Goal: Task Accomplishment & Management: Manage account settings

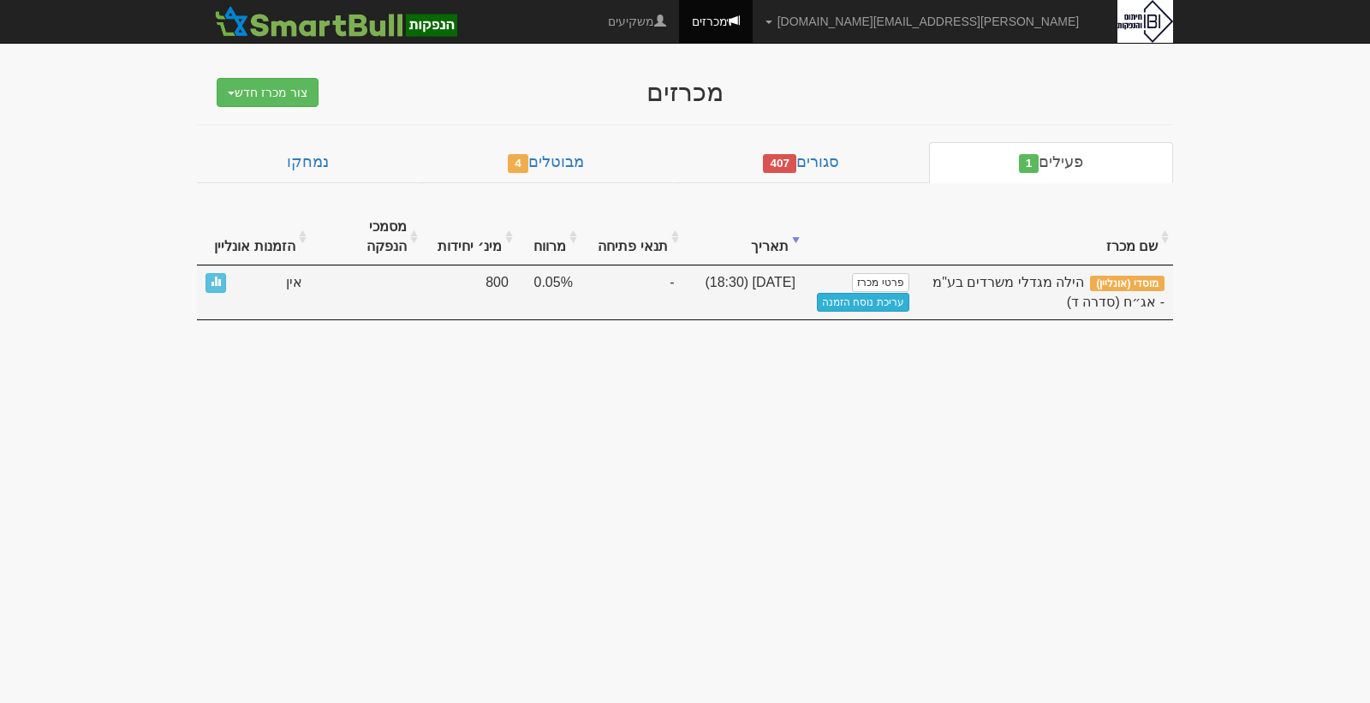
click at [859, 293] on link "עריכת נוסח הזמנה" at bounding box center [863, 302] width 92 height 19
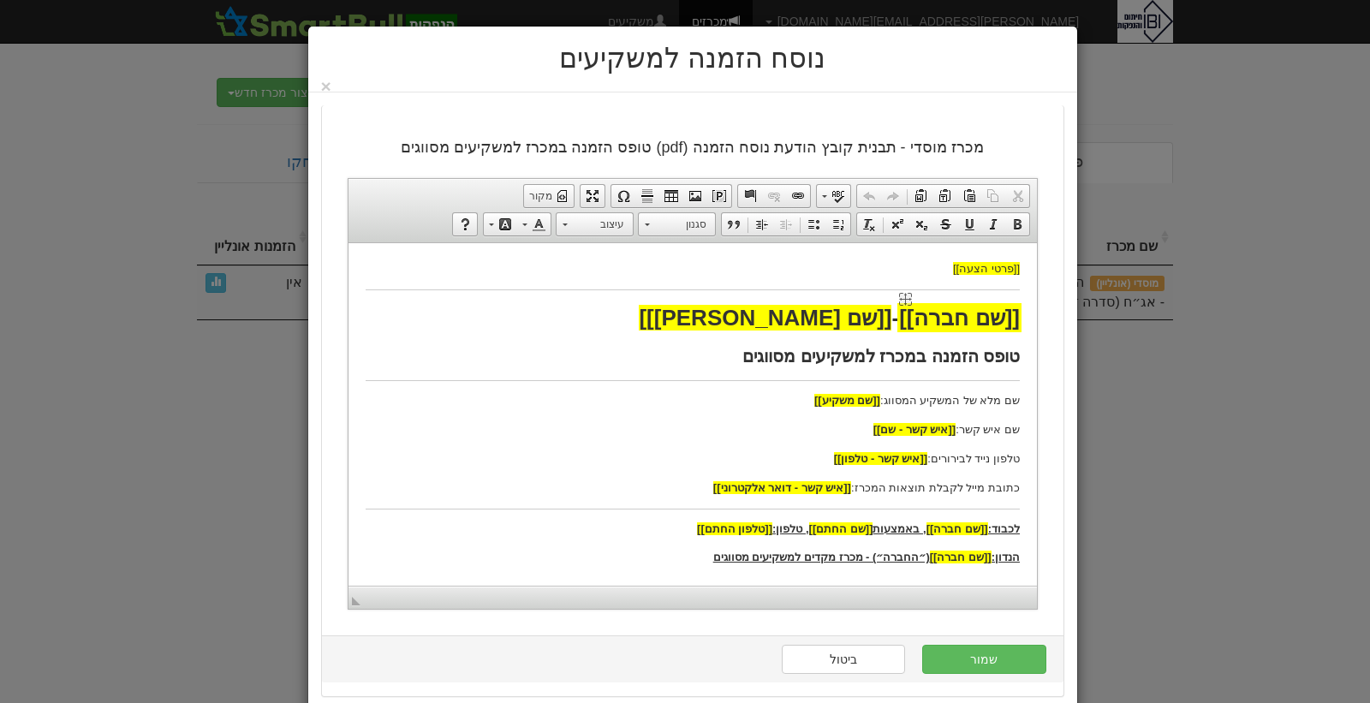
click at [967, 317] on span "[[שם חברה]]" at bounding box center [958, 317] width 121 height 26
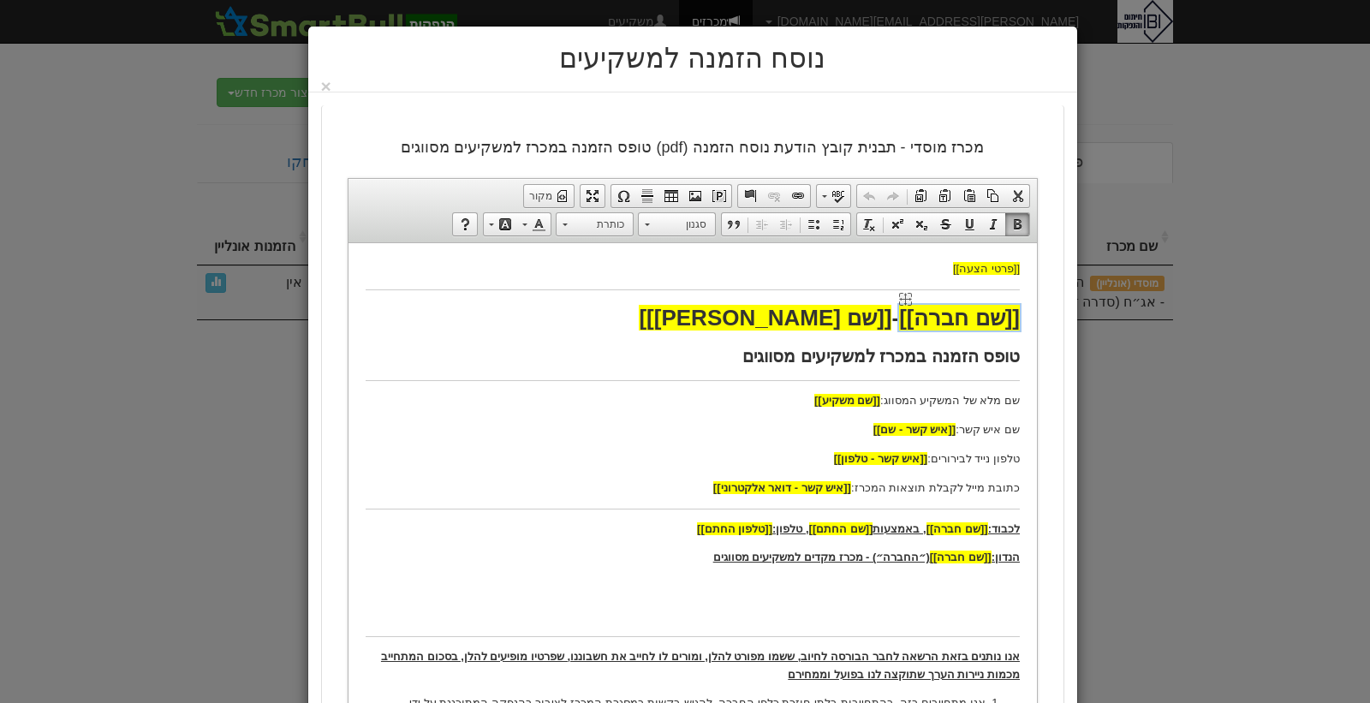
click at [967, 317] on span "[[שם חברה]]" at bounding box center [958, 317] width 121 height 26
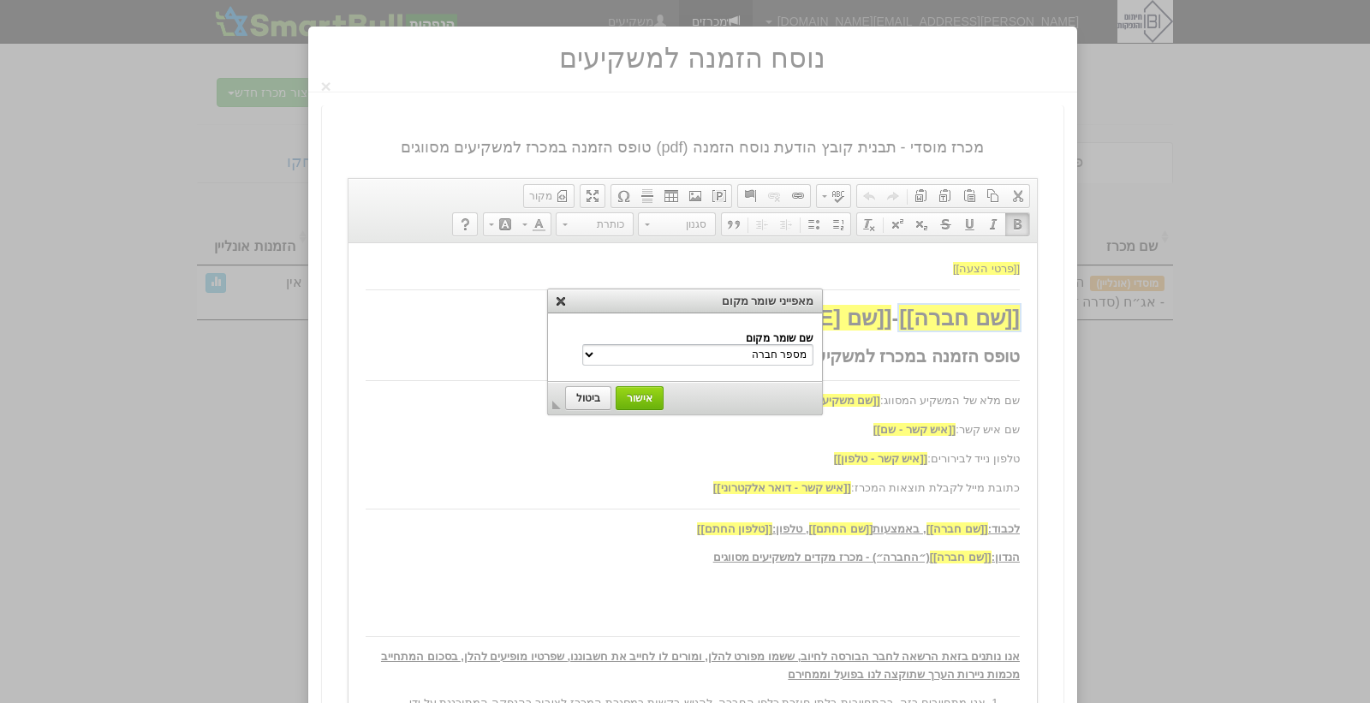
click at [563, 298] on link "X" at bounding box center [560, 300] width 17 height 17
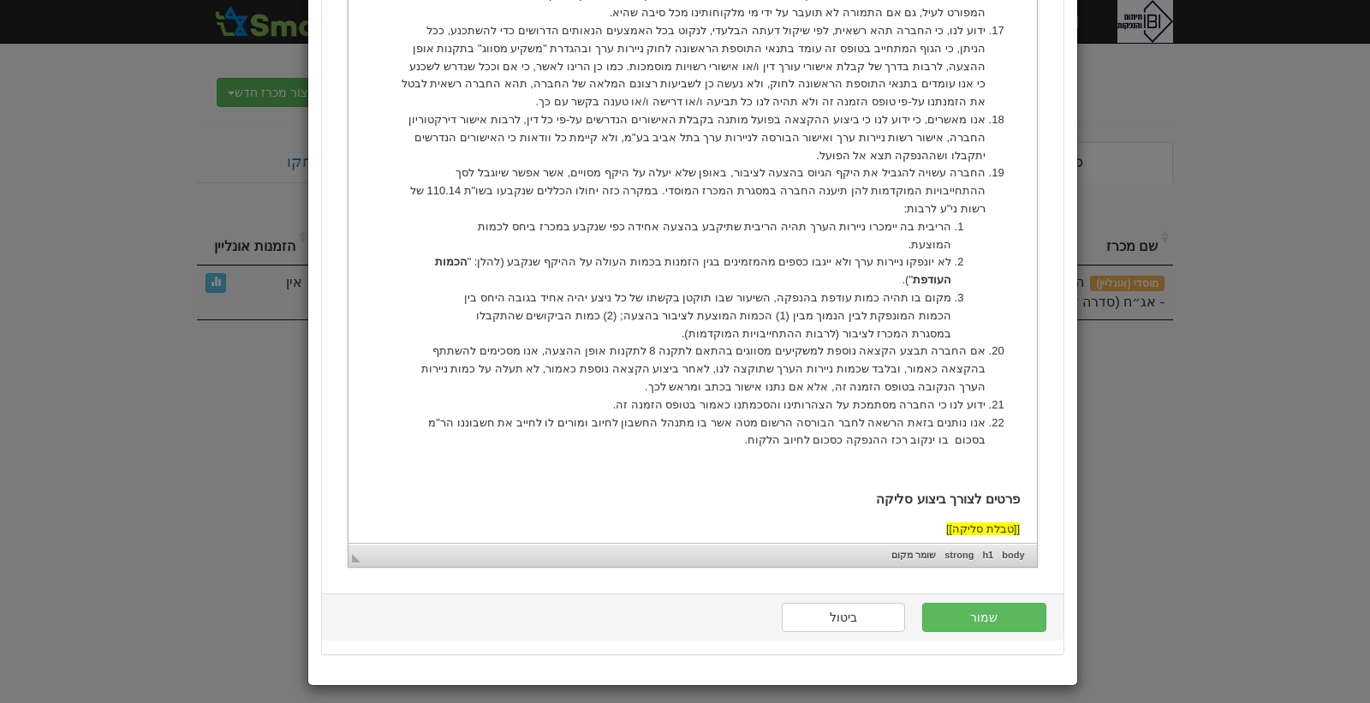
scroll to position [1533, 0]
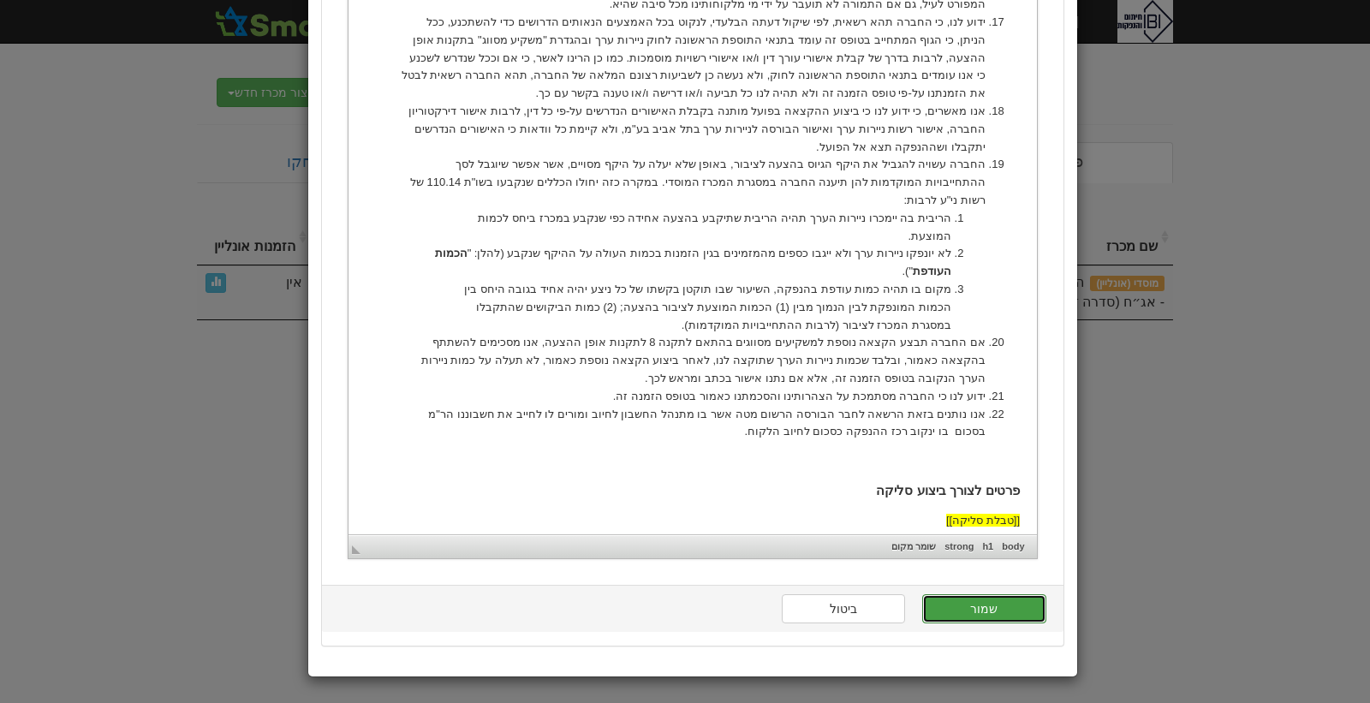
click at [990, 603] on button "שמור" at bounding box center [983, 608] width 123 height 29
click at [973, 618] on button "שמור" at bounding box center [983, 608] width 123 height 29
click at [973, 617] on button "שמור" at bounding box center [983, 608] width 123 height 29
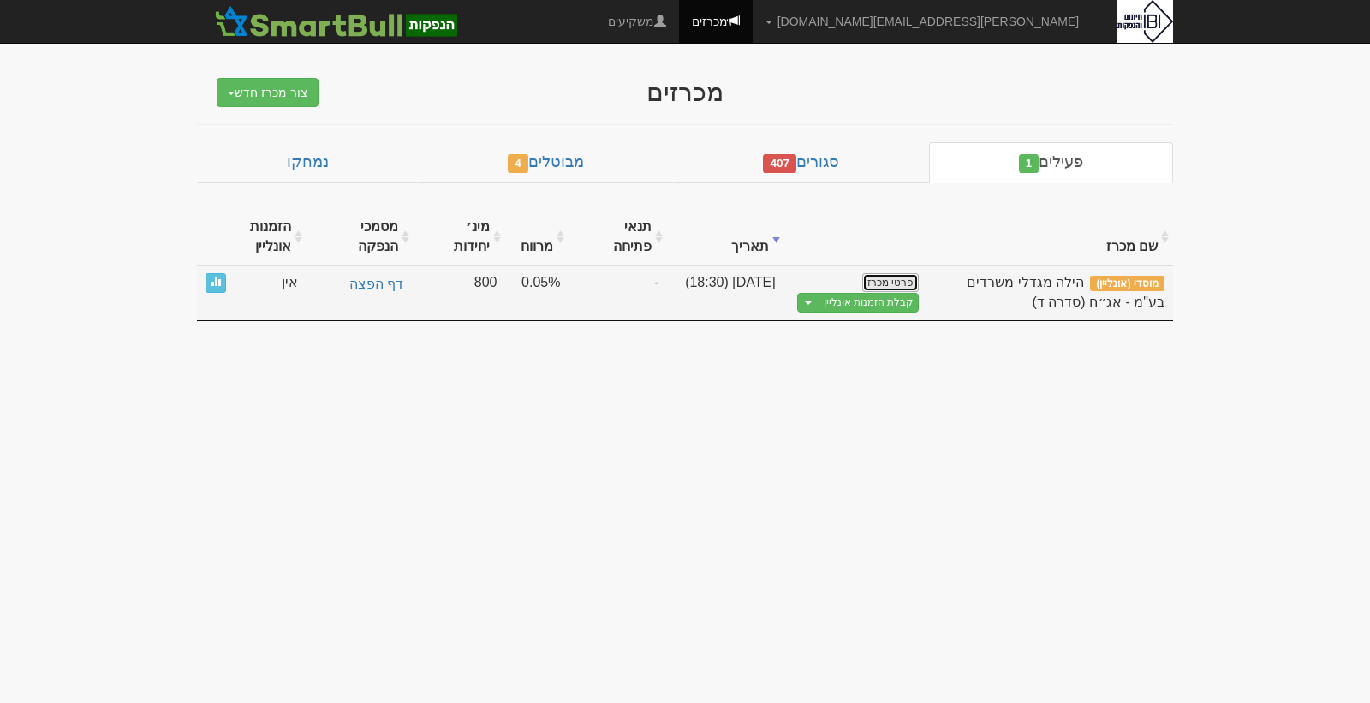
click at [878, 283] on link "פרטי מכרז" at bounding box center [890, 282] width 57 height 19
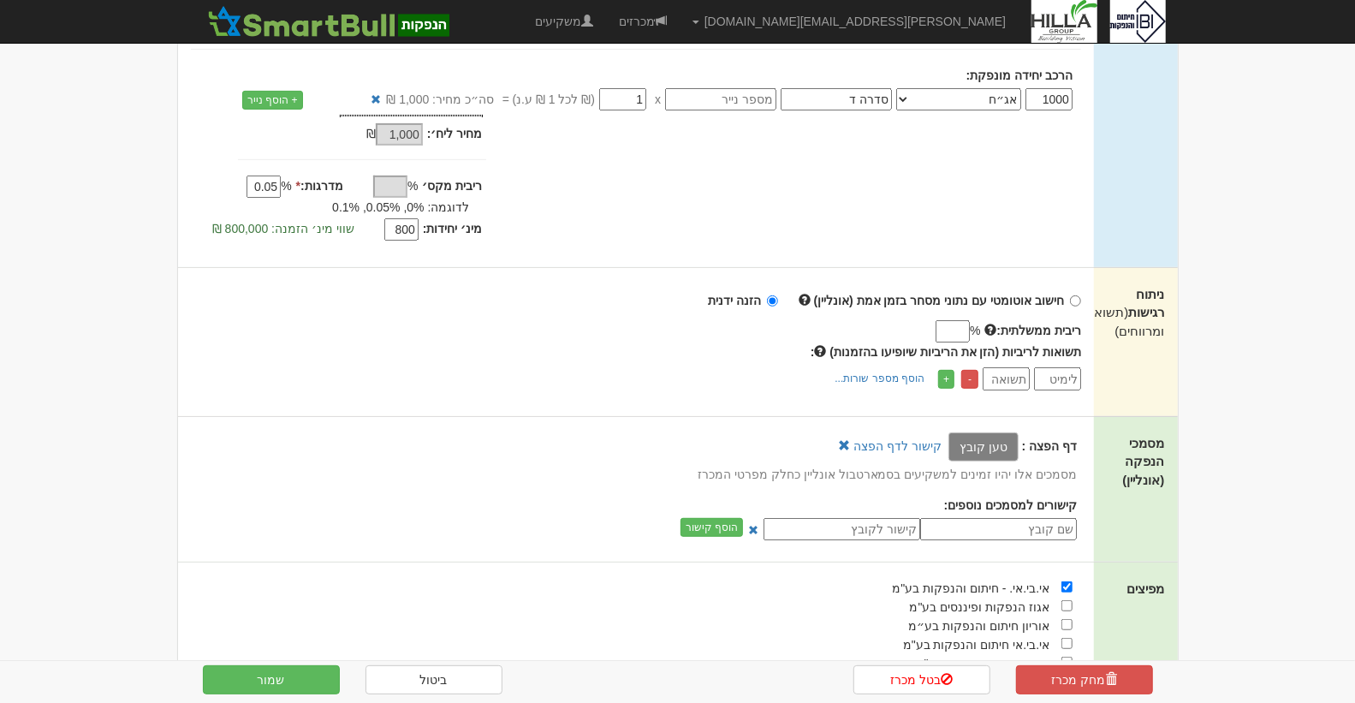
scroll to position [346, 0]
click at [981, 450] on label "טען קובץ" at bounding box center [984, 446] width 70 height 29
click at [945, 450] on input "טען קובץ" at bounding box center [945, 445] width 0 height 19
click at [997, 447] on label "טען קובץ" at bounding box center [984, 446] width 70 height 29
click at [945, 447] on input "טען קובץ" at bounding box center [945, 445] width 0 height 19
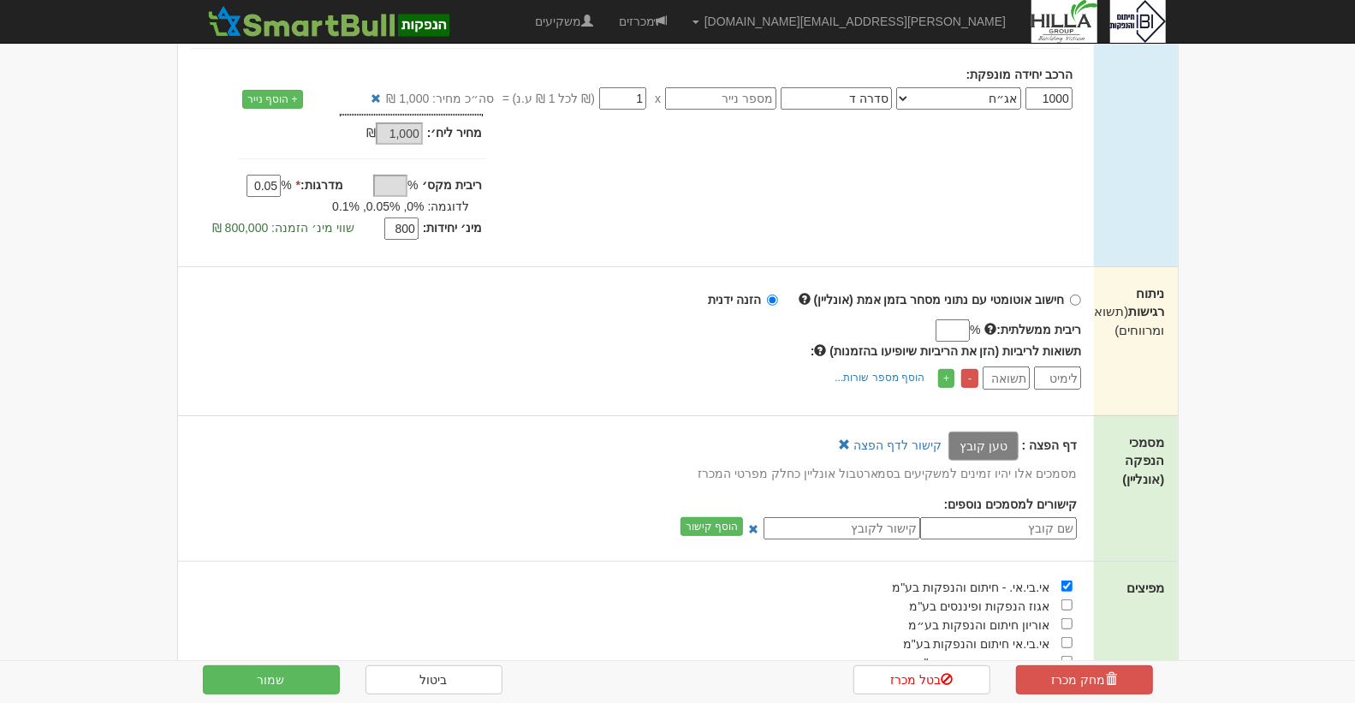
click at [997, 451] on label "טען קובץ" at bounding box center [984, 446] width 70 height 29
click at [945, 451] on input "טען קובץ" at bounding box center [945, 445] width 0 height 19
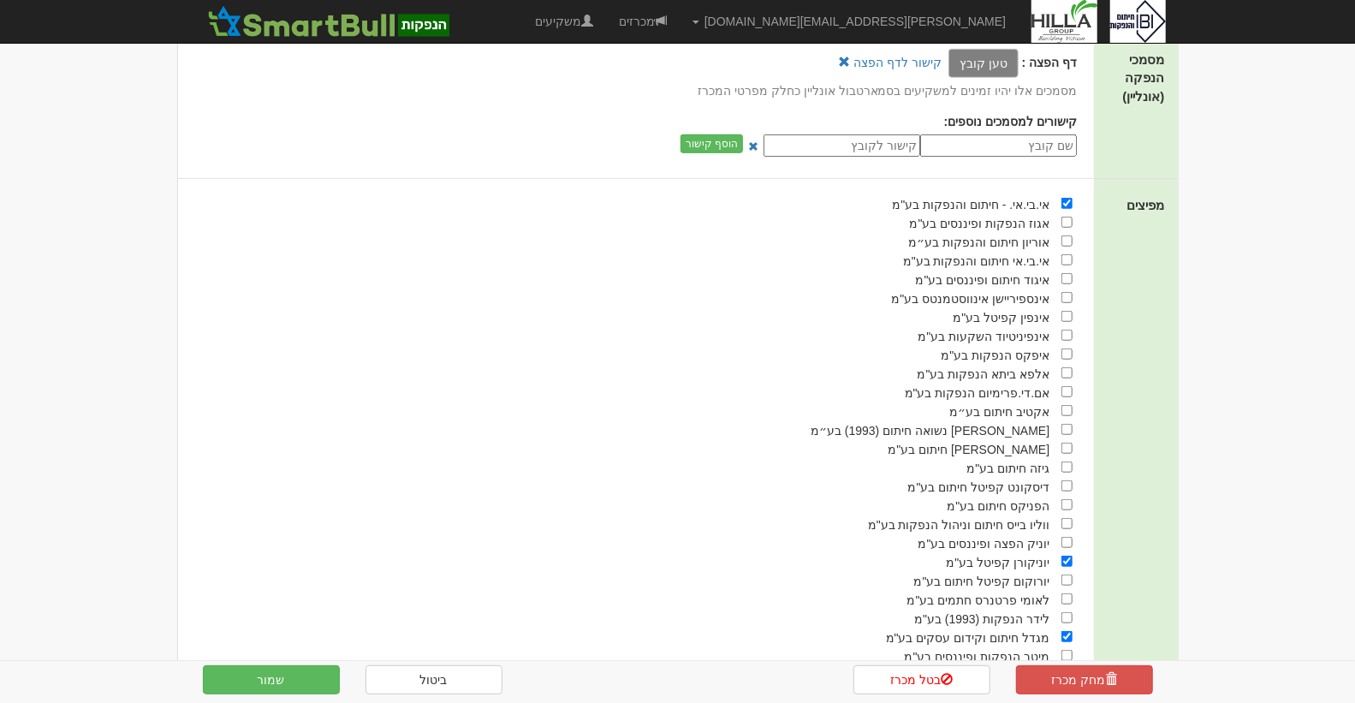
scroll to position [745, 0]
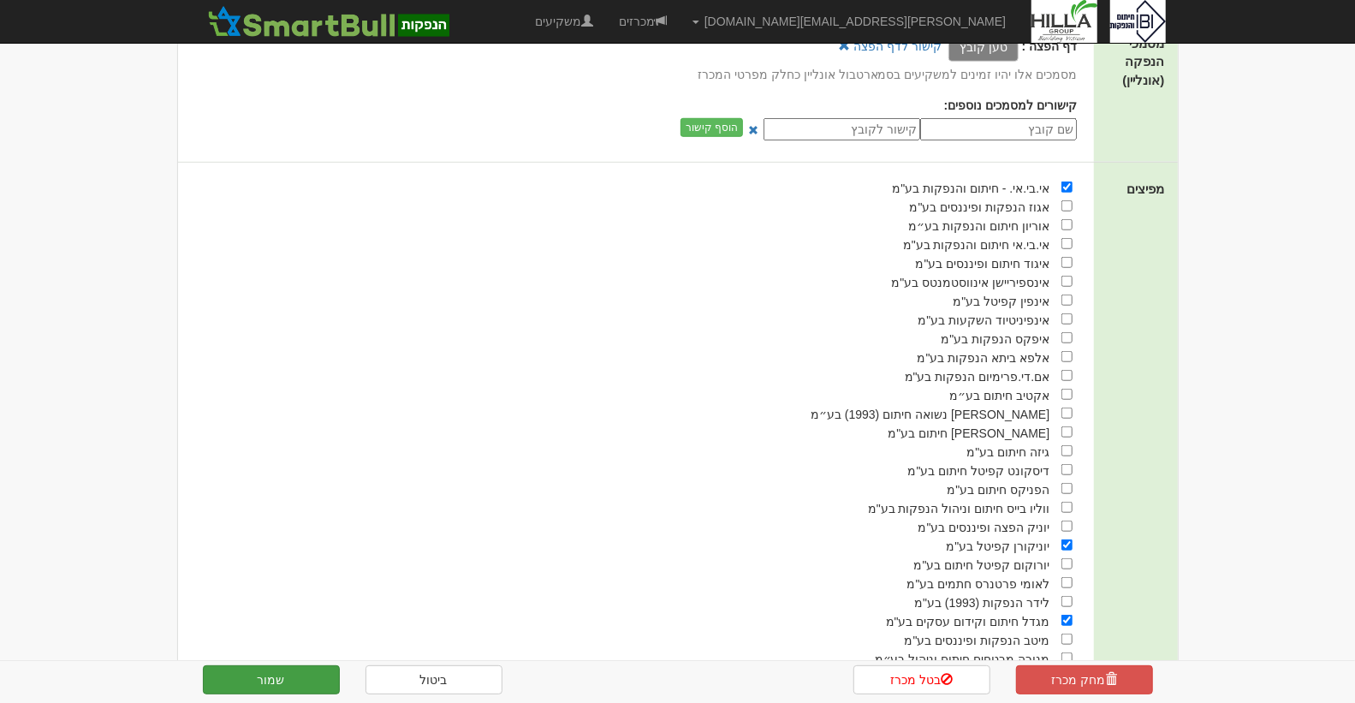
click at [296, 682] on button "שמור" at bounding box center [271, 679] width 137 height 29
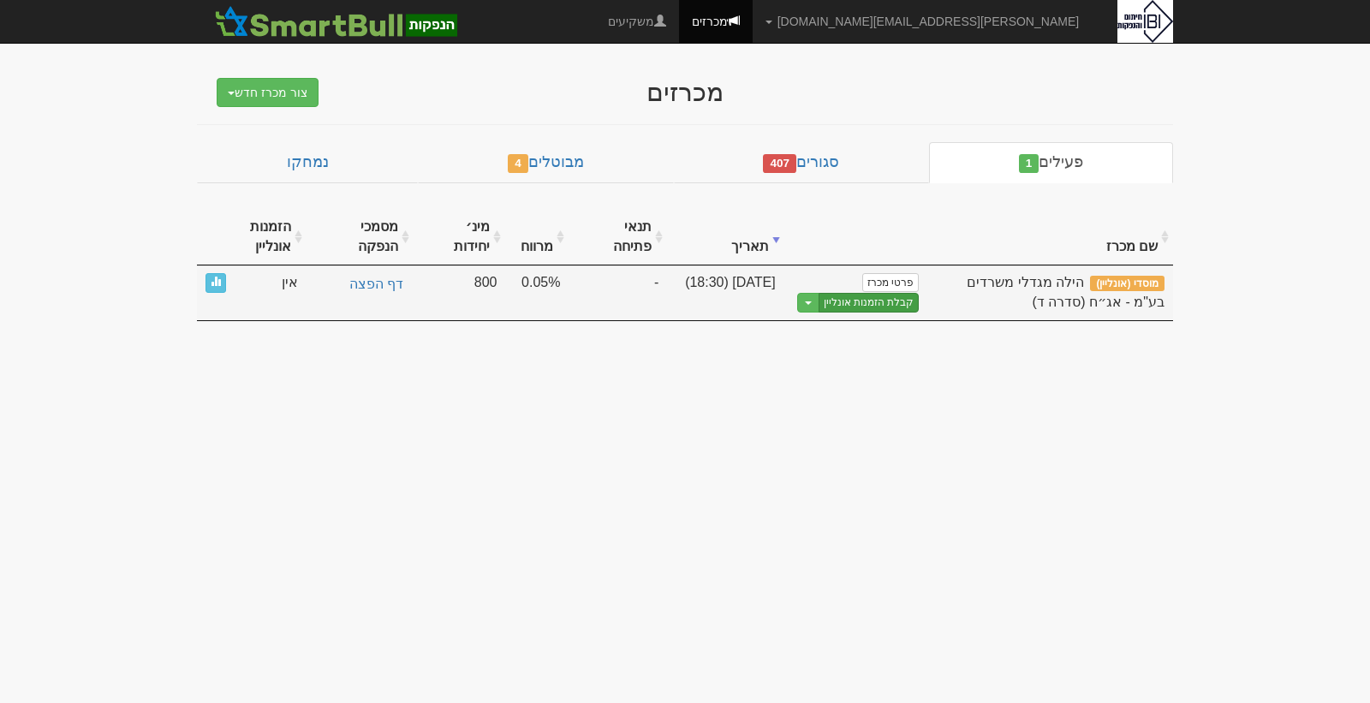
click at [879, 307] on link "קבלת הזמנות אונליין" at bounding box center [868, 303] width 101 height 20
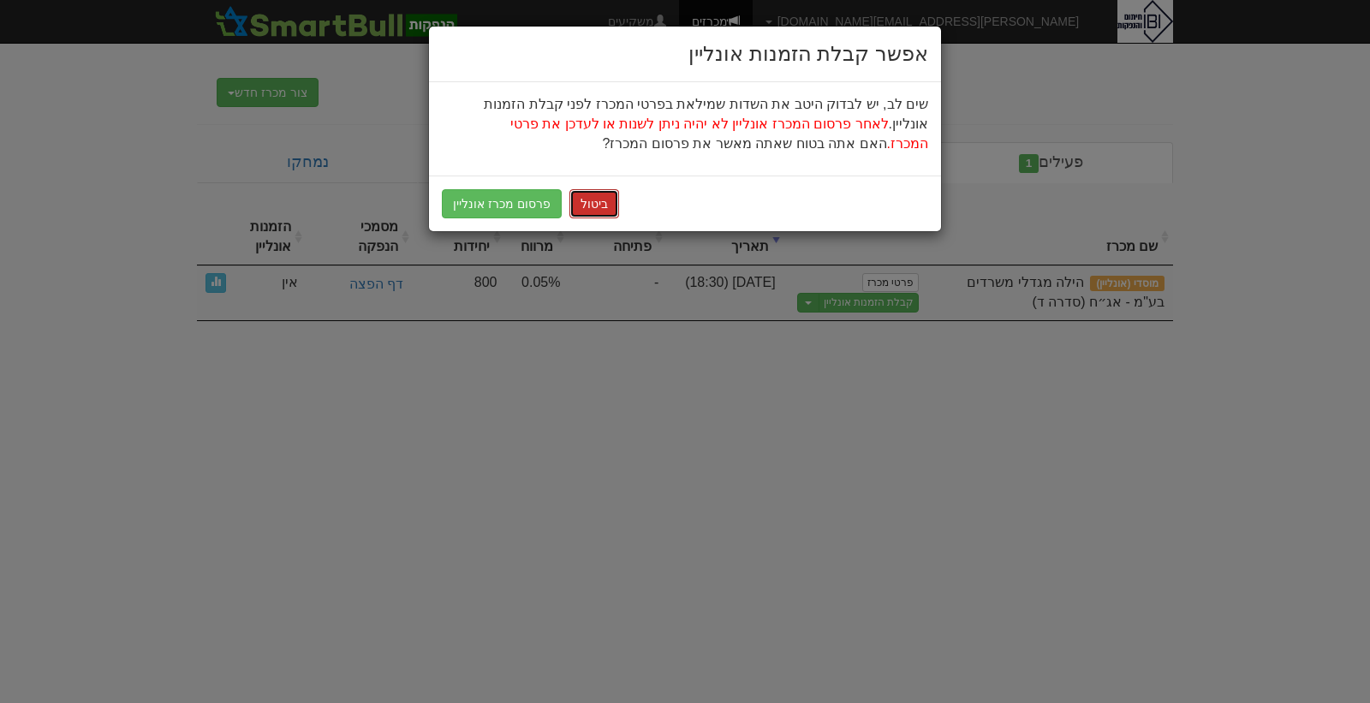
click at [593, 193] on button "ביטול" at bounding box center [594, 203] width 50 height 29
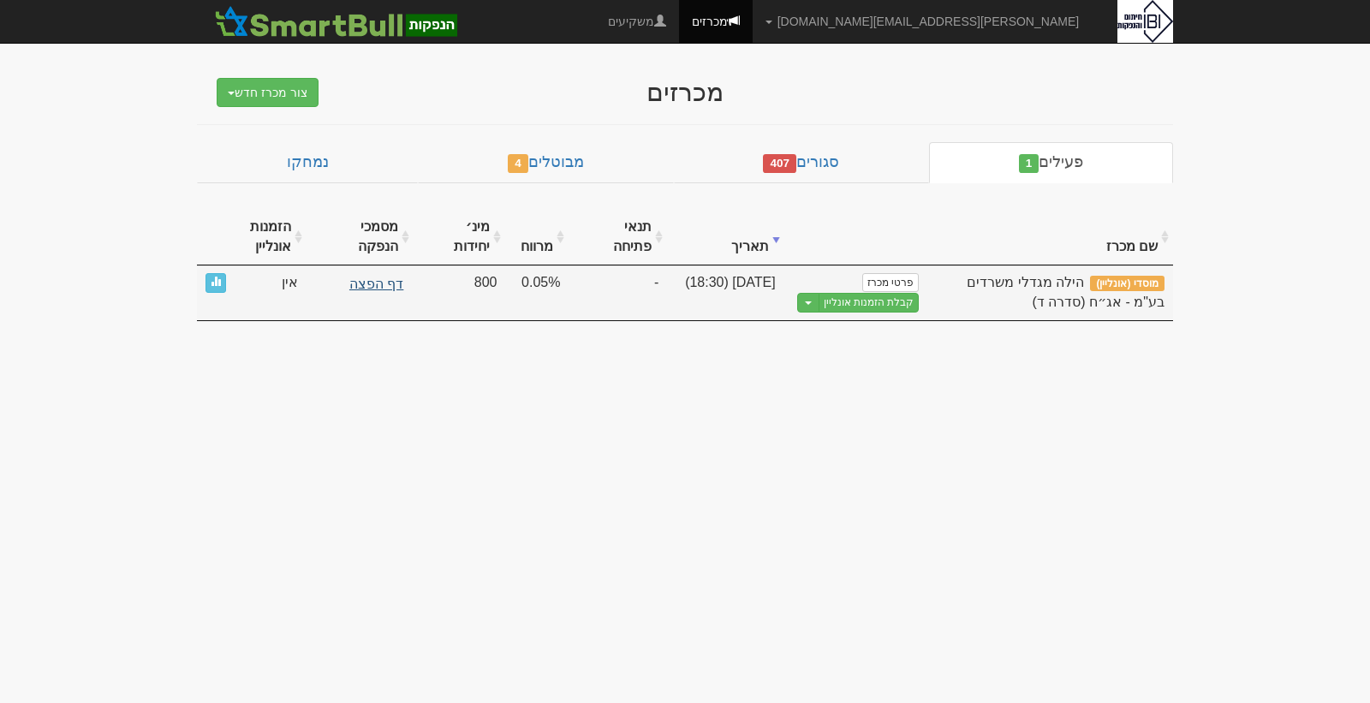
click at [394, 283] on link "דף הפצה" at bounding box center [360, 284] width 91 height 23
click at [811, 303] on span "button" at bounding box center [808, 302] width 7 height 3
click at [872, 304] on link "קבלת הזמנות אונליין" at bounding box center [868, 303] width 101 height 20
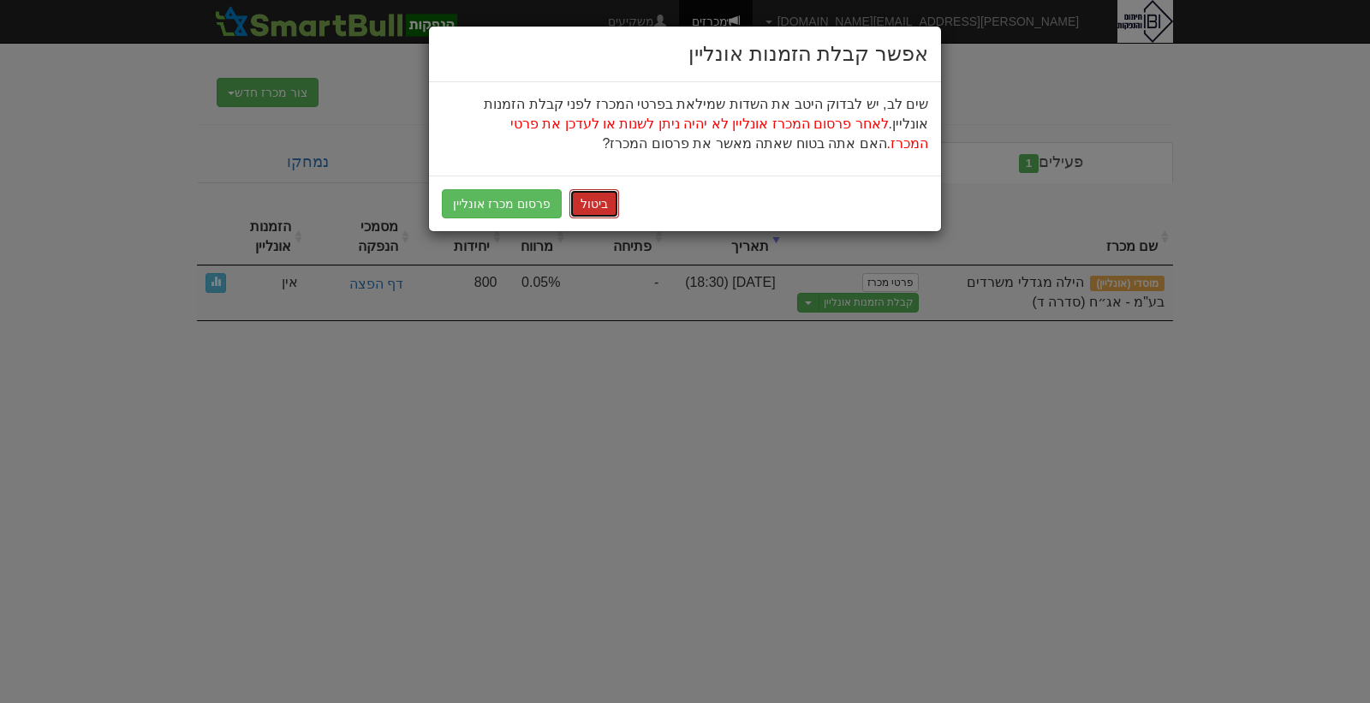
click at [593, 197] on button "ביטול" at bounding box center [594, 203] width 50 height 29
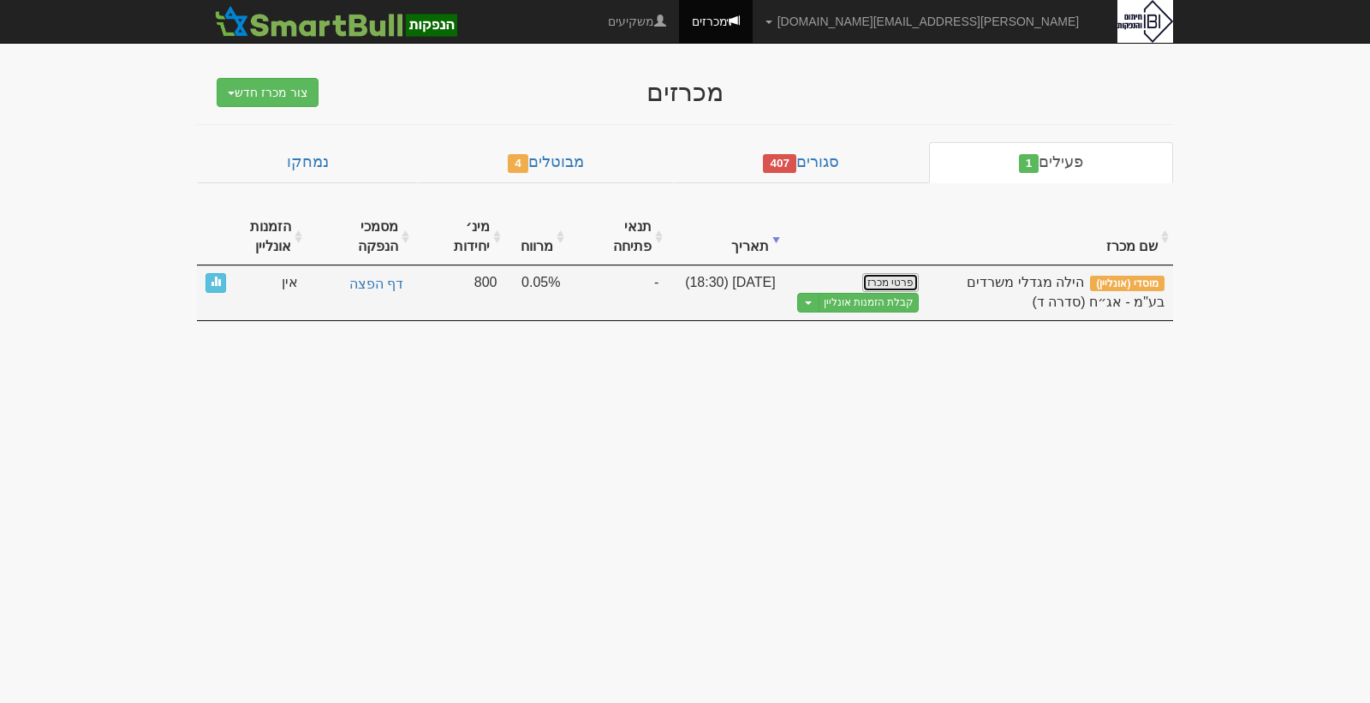
click at [882, 280] on link "פרטי מכרז" at bounding box center [890, 282] width 57 height 19
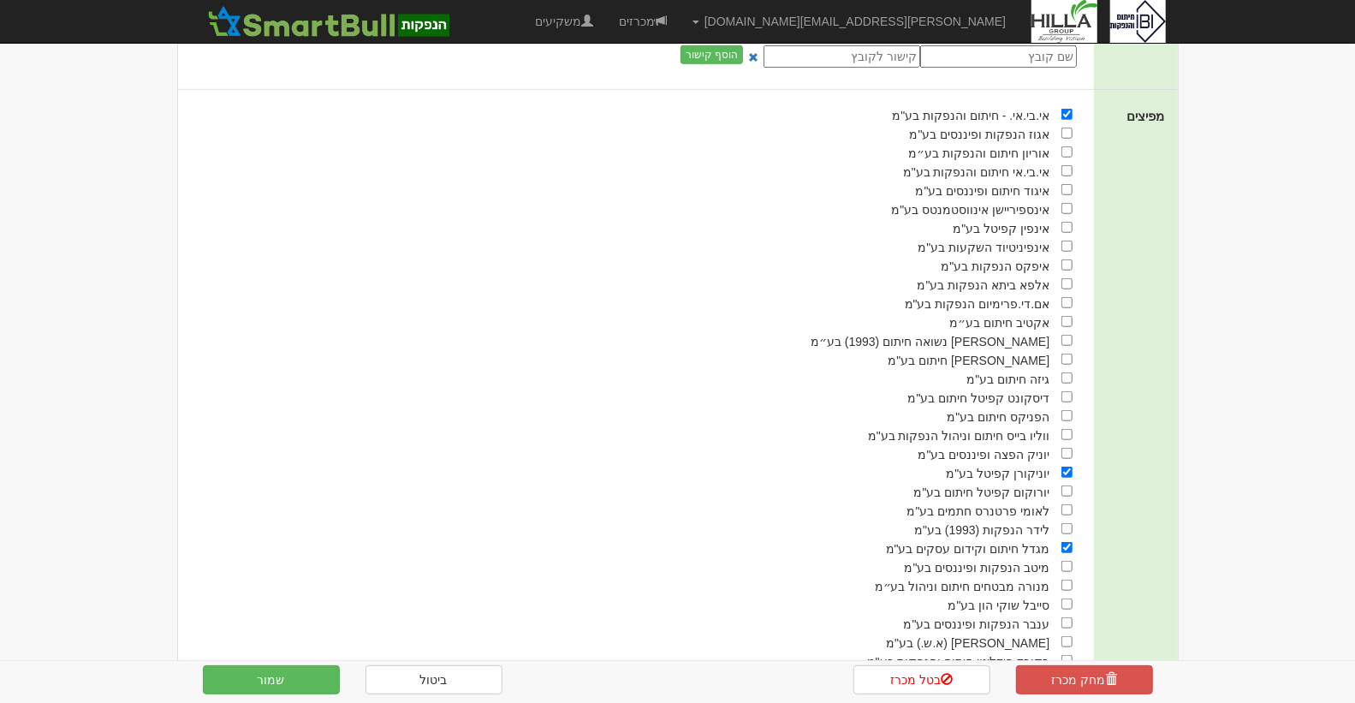
scroll to position [913, 0]
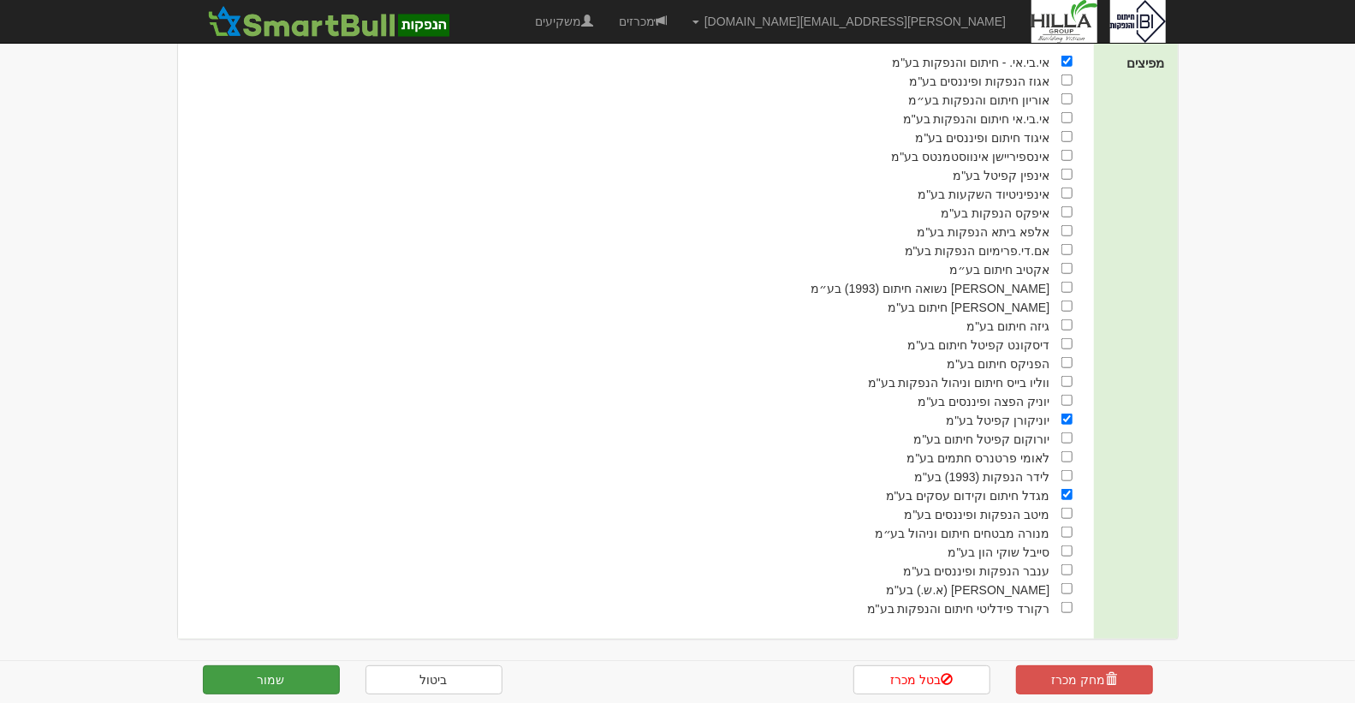
click at [269, 674] on button "שמור" at bounding box center [271, 679] width 137 height 29
